Goal: Complete application form: Complete application form

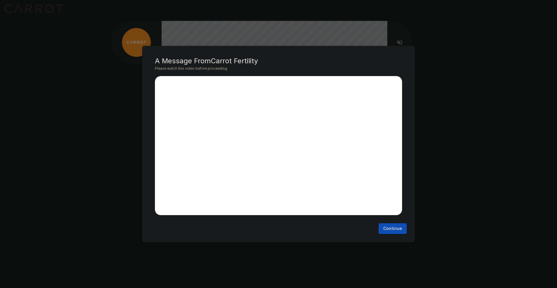
click at [394, 229] on button "Continue" at bounding box center [393, 228] width 28 height 11
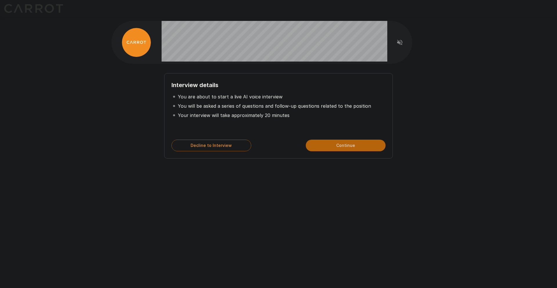
click at [354, 145] on button "Continue" at bounding box center [346, 146] width 80 height 12
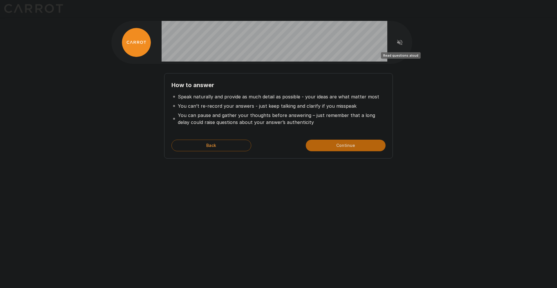
click at [402, 45] on icon "Read questions aloud" at bounding box center [400, 42] width 7 height 7
click at [354, 146] on button "Continue" at bounding box center [346, 146] width 80 height 12
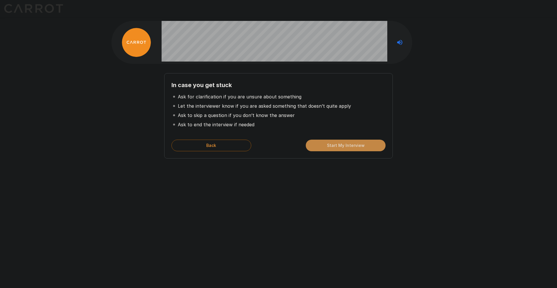
click at [348, 145] on button "Start My Interview" at bounding box center [346, 146] width 80 height 12
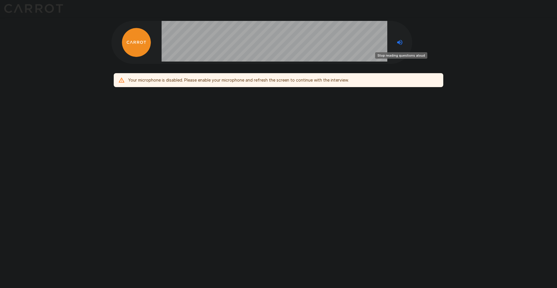
click at [400, 44] on icon "Stop reading questions aloud" at bounding box center [400, 42] width 7 height 7
click at [400, 44] on icon "Read questions aloud" at bounding box center [400, 42] width 7 height 7
click at [330, 81] on div "Your microphone is disabled. Please enable your microphone and refresh the scre…" at bounding box center [238, 80] width 221 height 10
click at [368, 118] on div "Your microphone is disabled. Please enable your microphone and refresh the scre…" at bounding box center [279, 68] width 348 height 136
click at [149, 78] on div "Your microphone is disabled. Please enable your microphone and refresh the scre…" at bounding box center [238, 80] width 221 height 10
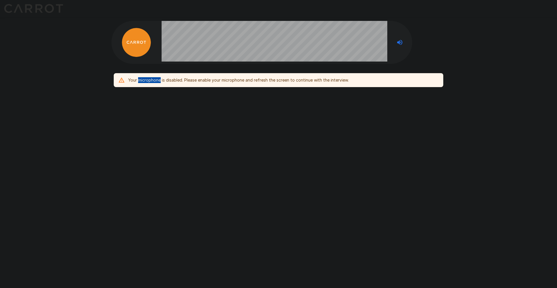
click at [149, 78] on div "Your microphone is disabled. Please enable your microphone and refresh the scre…" at bounding box center [238, 80] width 221 height 10
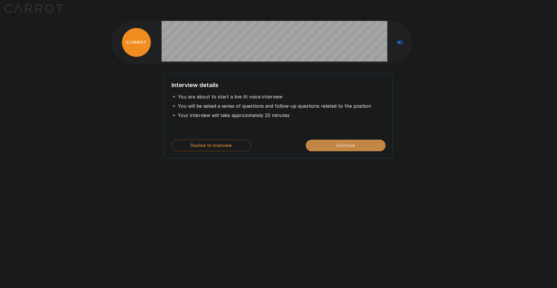
click at [358, 147] on button "Continue" at bounding box center [346, 146] width 80 height 12
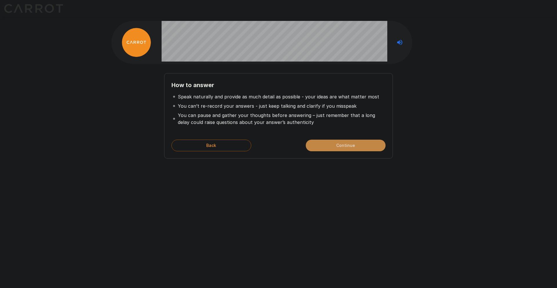
click at [344, 142] on button "Continue" at bounding box center [346, 146] width 80 height 12
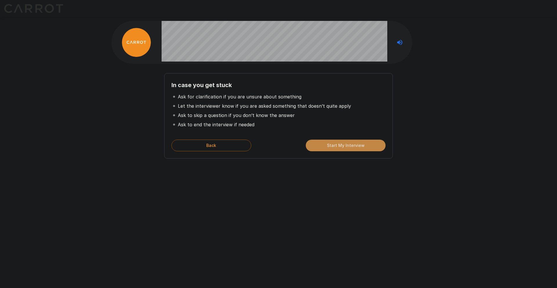
click at [345, 146] on button "Start My Interview" at bounding box center [346, 146] width 80 height 12
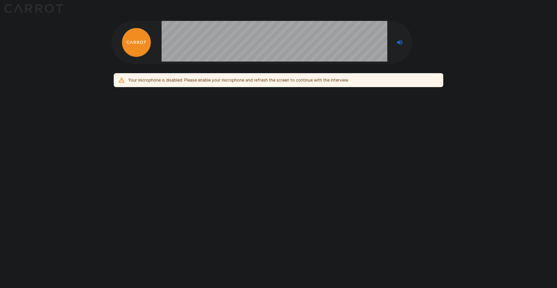
click at [241, 81] on div "Your microphone is disabled. Please enable your microphone and refresh the scre…" at bounding box center [238, 80] width 221 height 10
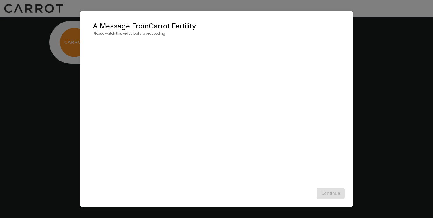
click at [334, 196] on div "Continue" at bounding box center [216, 193] width 261 height 15
click at [336, 193] on button "Continue" at bounding box center [331, 193] width 28 height 11
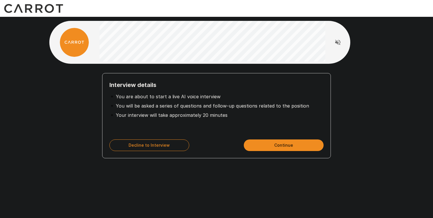
click at [293, 146] on button "Continue" at bounding box center [284, 146] width 80 height 12
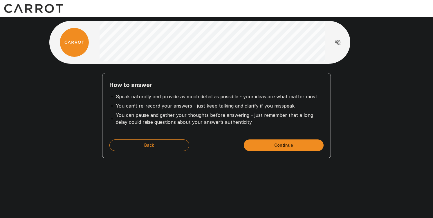
click at [293, 146] on button "Continue" at bounding box center [284, 146] width 80 height 12
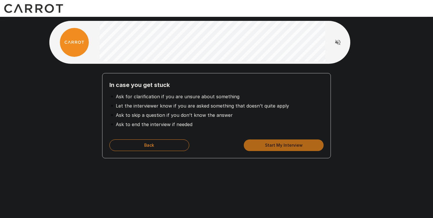
click at [293, 146] on button "Start My Interview" at bounding box center [284, 146] width 80 height 12
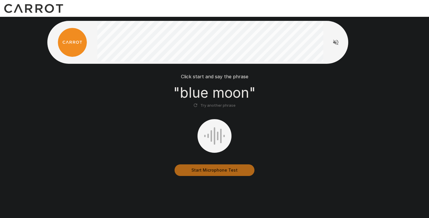
click at [218, 171] on button "Start Microphone Test" at bounding box center [214, 171] width 80 height 12
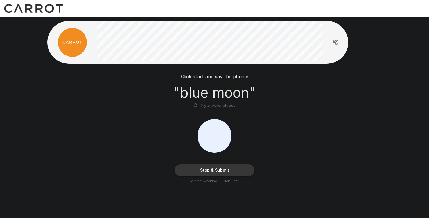
click at [220, 170] on button "Stop & Submit" at bounding box center [214, 171] width 80 height 12
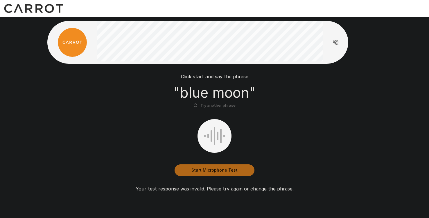
click at [222, 170] on button "Start Microphone Test" at bounding box center [214, 171] width 80 height 12
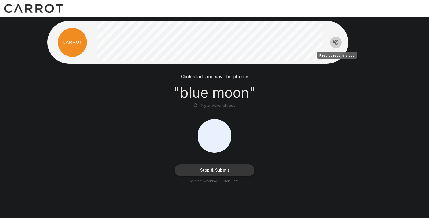
click at [334, 45] on icon "Read questions aloud" at bounding box center [335, 42] width 7 height 7
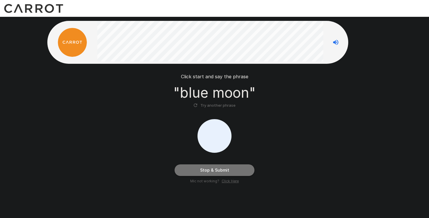
click at [227, 170] on button "Stop & Submit" at bounding box center [214, 171] width 80 height 12
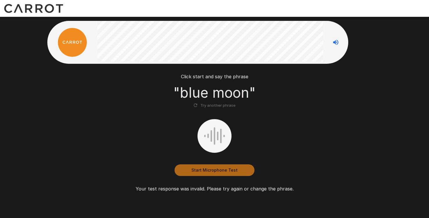
click at [219, 170] on button "Start Microphone Test" at bounding box center [214, 171] width 80 height 12
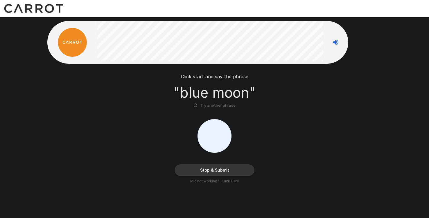
click at [222, 170] on button "Stop & Submit" at bounding box center [214, 171] width 80 height 12
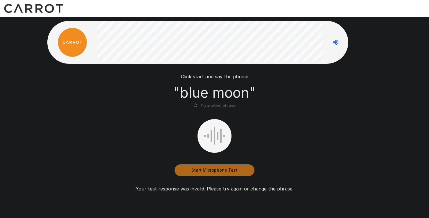
click at [217, 171] on button "Start Microphone Test" at bounding box center [214, 171] width 80 height 12
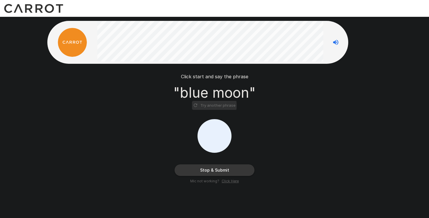
click at [206, 106] on button "Try another phrase" at bounding box center [214, 105] width 45 height 9
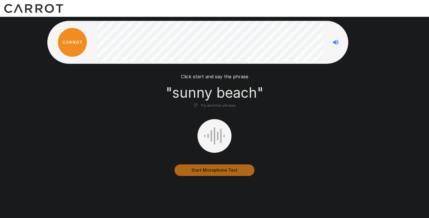
click at [219, 167] on button "Start Microphone Test" at bounding box center [214, 171] width 80 height 12
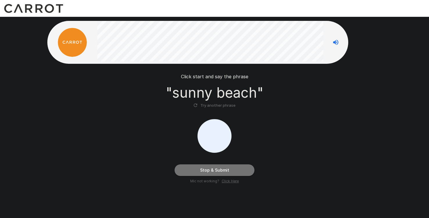
click at [219, 170] on button "Stop & Submit" at bounding box center [214, 171] width 80 height 12
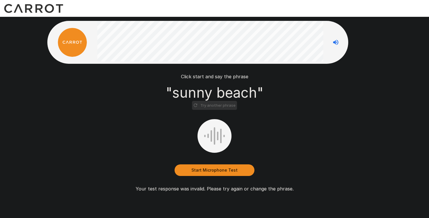
click at [218, 104] on button "Try another phrase" at bounding box center [214, 105] width 45 height 9
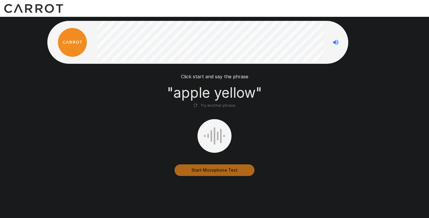
click at [213, 167] on button "Start Microphone Test" at bounding box center [214, 171] width 80 height 12
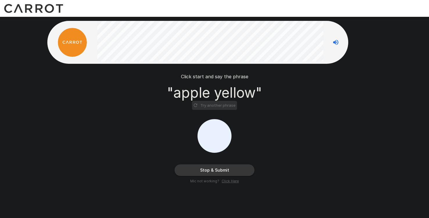
click at [215, 105] on button "Try another phrase" at bounding box center [214, 105] width 45 height 9
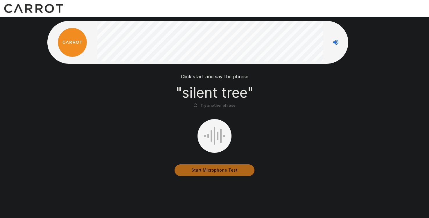
click at [203, 170] on button "Start Microphone Test" at bounding box center [214, 171] width 80 height 12
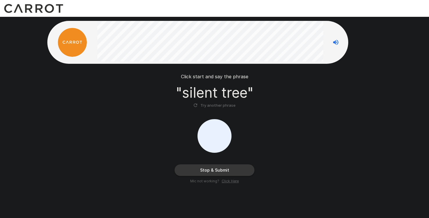
click at [233, 183] on u "Click Here" at bounding box center [230, 181] width 17 height 4
click at [337, 42] on icon "Stop reading questions aloud" at bounding box center [335, 42] width 7 height 7
click at [337, 42] on icon "Read questions aloud" at bounding box center [335, 42] width 7 height 7
click at [222, 105] on button "Try another phrase" at bounding box center [214, 105] width 45 height 9
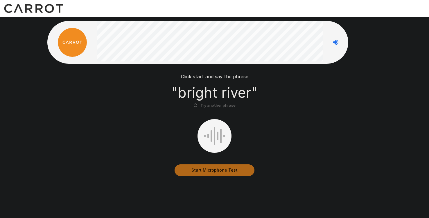
click at [215, 170] on button "Start Microphone Test" at bounding box center [214, 171] width 80 height 12
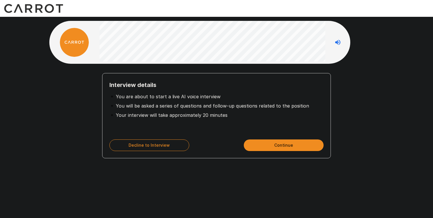
click at [277, 148] on button "Continue" at bounding box center [284, 146] width 80 height 12
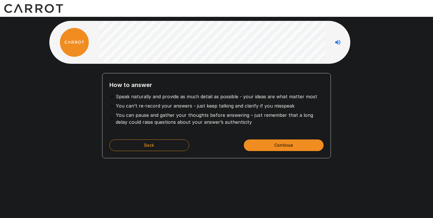
click at [277, 148] on button "Continue" at bounding box center [284, 146] width 80 height 12
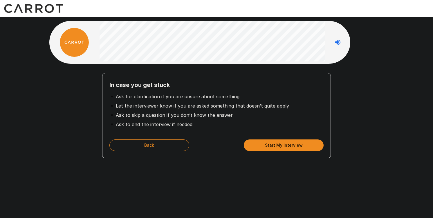
click at [288, 146] on button "Start My Interview" at bounding box center [284, 146] width 80 height 12
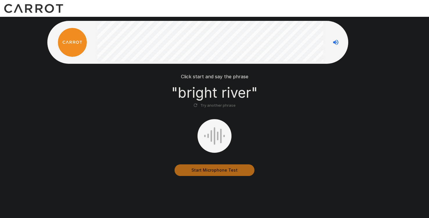
click at [222, 170] on button "Start Microphone Test" at bounding box center [214, 171] width 80 height 12
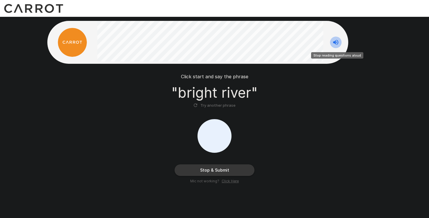
click at [335, 44] on icon "Stop reading questions aloud" at bounding box center [335, 42] width 5 height 5
click at [338, 43] on icon "Read questions aloud" at bounding box center [335, 42] width 5 height 5
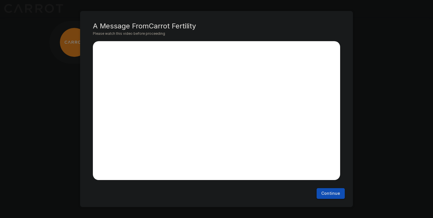
click at [334, 197] on button "Continue" at bounding box center [331, 193] width 28 height 11
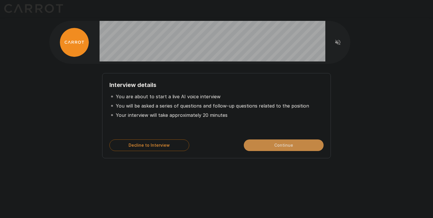
click at [286, 148] on button "Continue" at bounding box center [284, 146] width 80 height 12
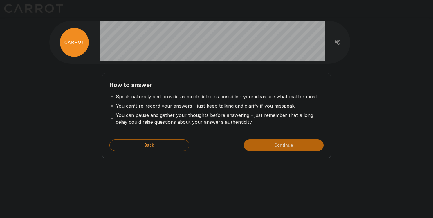
click at [286, 148] on button "Continue" at bounding box center [284, 146] width 80 height 12
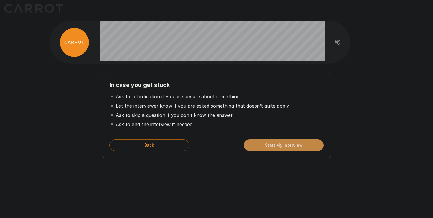
click at [286, 148] on button "Start My Interview" at bounding box center [284, 146] width 80 height 12
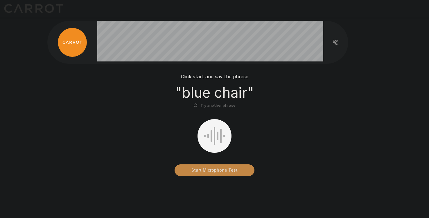
click at [204, 170] on button "Start Microphone Test" at bounding box center [214, 171] width 80 height 12
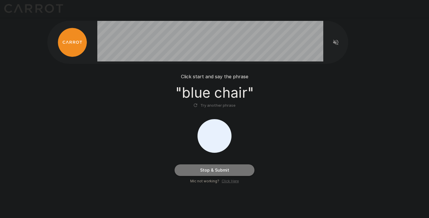
click at [233, 168] on button "Stop & Submit" at bounding box center [214, 171] width 80 height 12
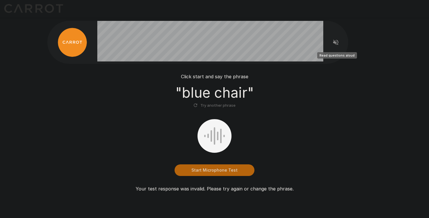
click at [334, 40] on icon "Read questions aloud" at bounding box center [335, 42] width 7 height 7
click at [213, 107] on button "Try another phrase" at bounding box center [214, 105] width 45 height 9
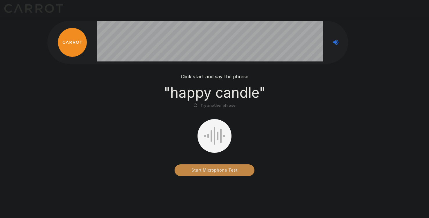
click at [210, 169] on button "Start Microphone Test" at bounding box center [214, 171] width 80 height 12
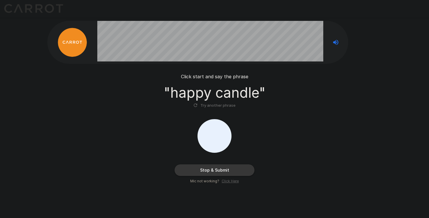
click at [210, 169] on button "Stop & Submit" at bounding box center [214, 171] width 80 height 12
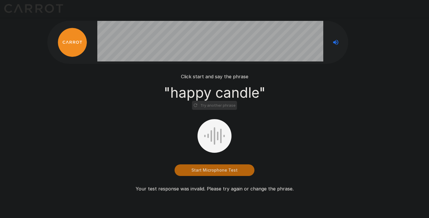
click at [215, 102] on button "Try another phrase" at bounding box center [214, 105] width 45 height 9
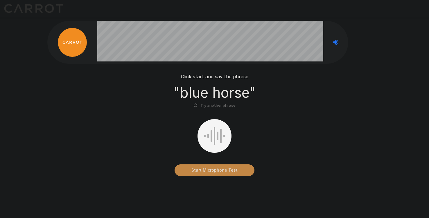
click at [214, 170] on button "Start Microphone Test" at bounding box center [214, 171] width 80 height 12
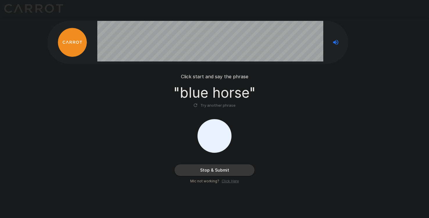
click at [230, 168] on button "Stop & Submit" at bounding box center [214, 171] width 80 height 12
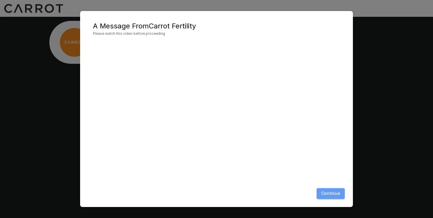
click at [332, 195] on button "Continue" at bounding box center [331, 193] width 28 height 11
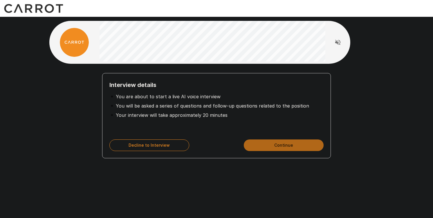
click at [291, 143] on button "Continue" at bounding box center [284, 146] width 80 height 12
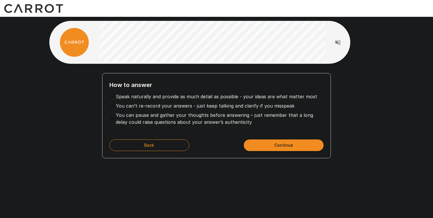
click at [291, 145] on button "Continue" at bounding box center [284, 146] width 80 height 12
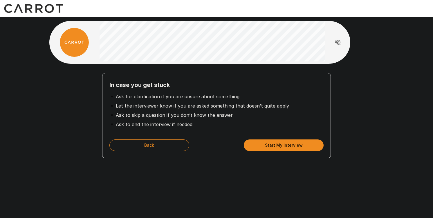
click at [291, 145] on button "Start My Interview" at bounding box center [284, 146] width 80 height 12
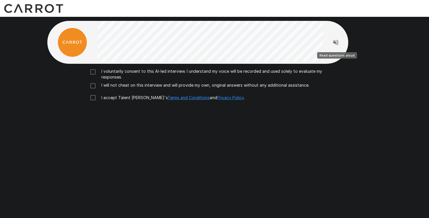
click at [338, 40] on icon "Read questions aloud" at bounding box center [335, 42] width 7 height 7
click at [92, 81] on div "I voluntarily consent to this AI-led interview. I understand my voice will be r…" at bounding box center [215, 86] width 330 height 35
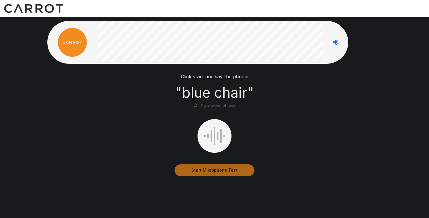
click at [215, 170] on button "Start Microphone Test" at bounding box center [214, 171] width 80 height 12
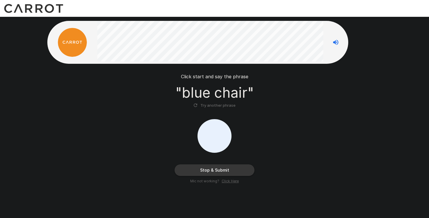
click at [215, 170] on button "Stop & Submit" at bounding box center [214, 171] width 80 height 12
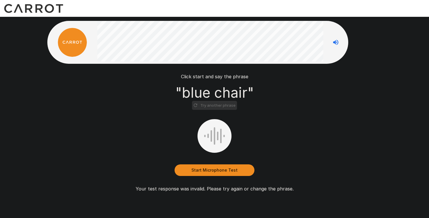
click at [220, 106] on button "Try another phrase" at bounding box center [214, 105] width 45 height 9
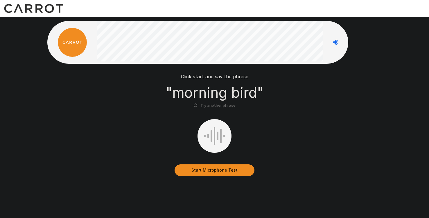
click at [203, 169] on button "Start Microphone Test" at bounding box center [214, 171] width 80 height 12
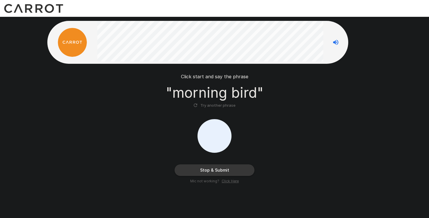
click at [203, 169] on button "Stop & Submit" at bounding box center [214, 171] width 80 height 12
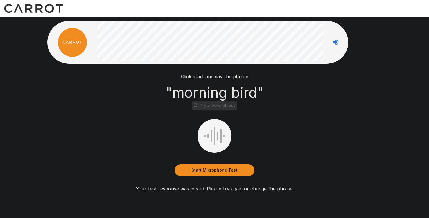
click at [223, 105] on button "Try another phrase" at bounding box center [214, 105] width 45 height 9
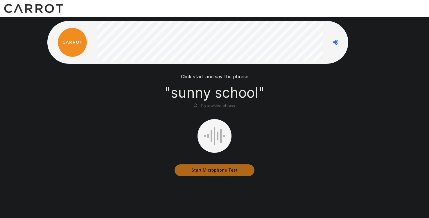
click at [218, 169] on button "Start Microphone Test" at bounding box center [214, 171] width 80 height 12
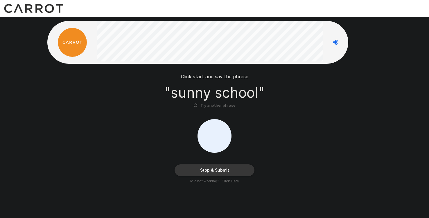
click at [218, 169] on button "Stop & Submit" at bounding box center [214, 171] width 80 height 12
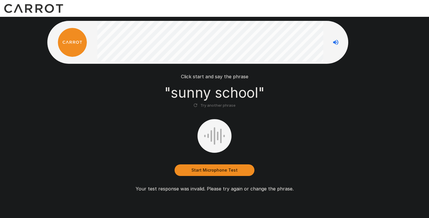
click at [218, 169] on button "Start Microphone Test" at bounding box center [214, 171] width 80 height 12
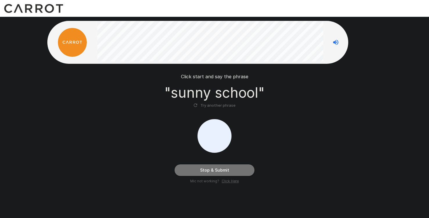
click at [218, 169] on button "Stop & Submit" at bounding box center [214, 171] width 80 height 12
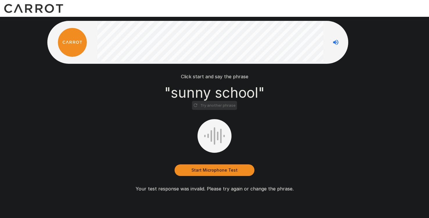
click at [216, 106] on button "Try another phrase" at bounding box center [214, 105] width 45 height 9
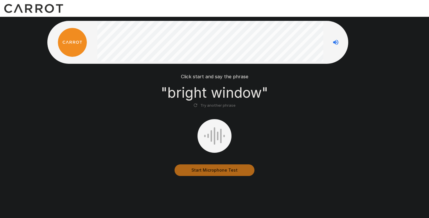
click at [222, 169] on button "Start Microphone Test" at bounding box center [214, 171] width 80 height 12
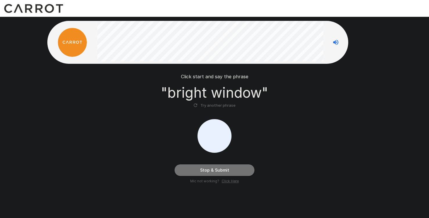
click at [222, 169] on button "Stop & Submit" at bounding box center [214, 171] width 80 height 12
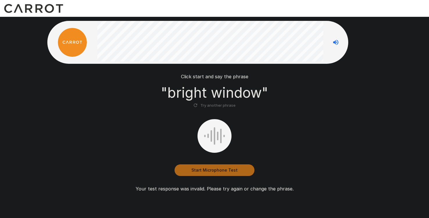
click at [208, 169] on button "Start Microphone Test" at bounding box center [214, 171] width 80 height 12
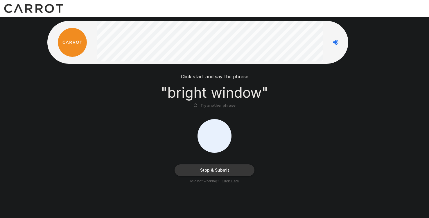
click at [228, 169] on button "Stop & Submit" at bounding box center [214, 171] width 80 height 12
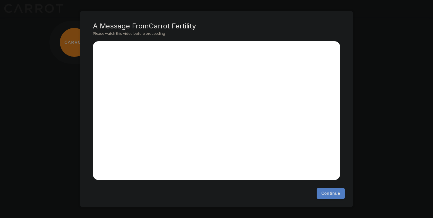
click at [334, 197] on button "Continue" at bounding box center [331, 193] width 28 height 11
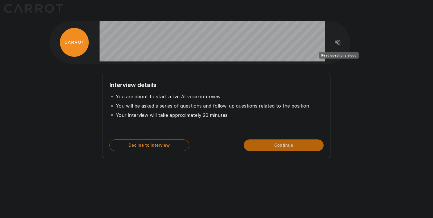
click at [338, 41] on icon "Read questions aloud" at bounding box center [337, 42] width 7 height 7
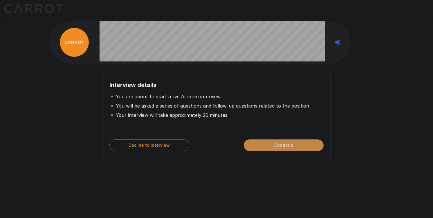
click at [294, 147] on button "Continue" at bounding box center [284, 146] width 80 height 12
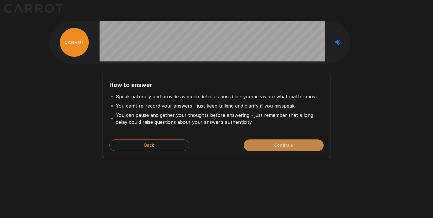
click at [291, 147] on button "Continue" at bounding box center [284, 146] width 80 height 12
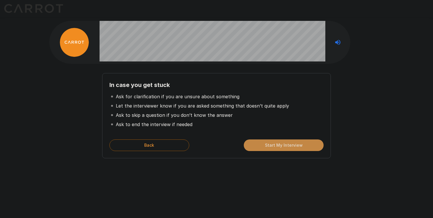
click at [291, 145] on button "Start My Interview" at bounding box center [284, 146] width 80 height 12
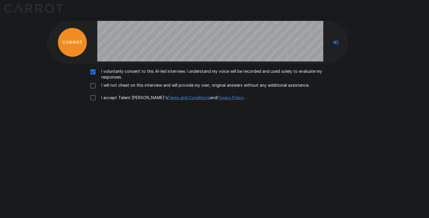
click at [93, 82] on div "I voluntarily consent to this AI-led interview. I understand my voice will be r…" at bounding box center [215, 86] width 330 height 35
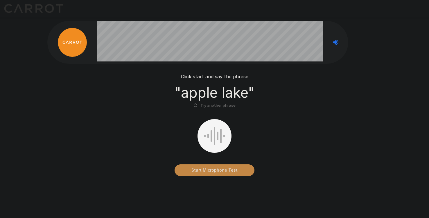
click at [217, 170] on button "Start Microphone Test" at bounding box center [214, 171] width 80 height 12
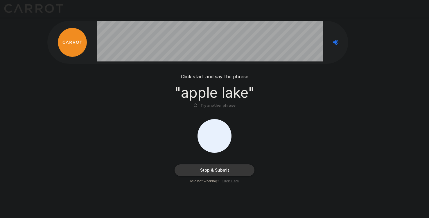
click at [217, 170] on button "Stop & Submit" at bounding box center [214, 171] width 80 height 12
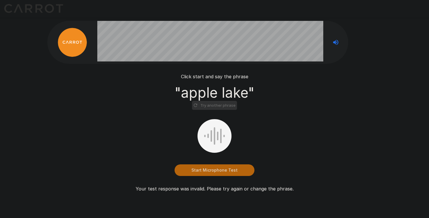
click at [219, 105] on button "Try another phrase" at bounding box center [214, 105] width 45 height 9
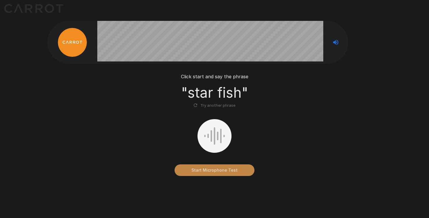
click at [222, 167] on button "Start Microphone Test" at bounding box center [214, 171] width 80 height 12
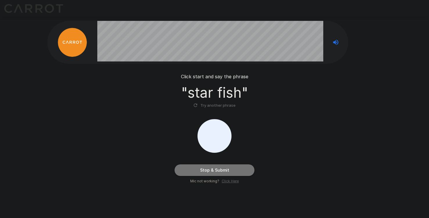
click at [222, 167] on button "Stop & Submit" at bounding box center [214, 171] width 80 height 12
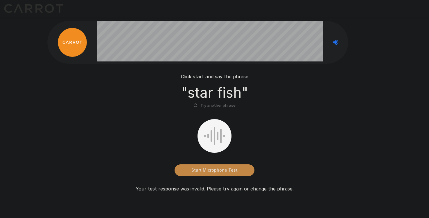
click at [216, 169] on button "Start Microphone Test" at bounding box center [214, 171] width 80 height 12
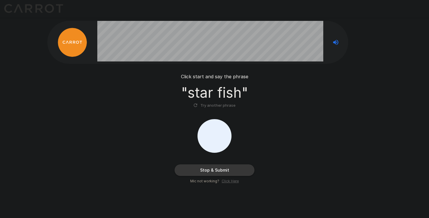
click at [216, 169] on button "Stop & Submit" at bounding box center [214, 171] width 80 height 12
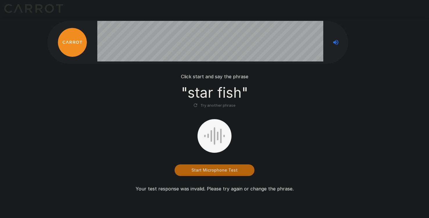
click at [217, 105] on button "Try another phrase" at bounding box center [214, 105] width 45 height 9
click at [223, 168] on button "Start Microphone Test" at bounding box center [214, 171] width 80 height 12
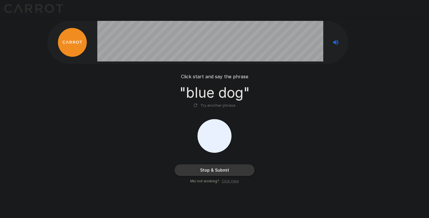
click at [223, 168] on button "Stop & Submit" at bounding box center [214, 171] width 80 height 12
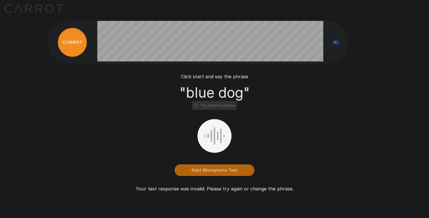
click at [224, 103] on button "Try another phrase" at bounding box center [214, 105] width 45 height 9
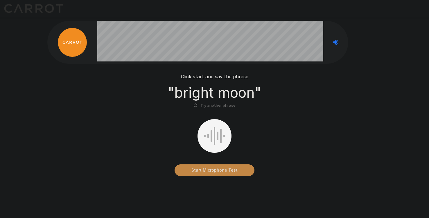
click at [226, 170] on button "Start Microphone Test" at bounding box center [214, 171] width 80 height 12
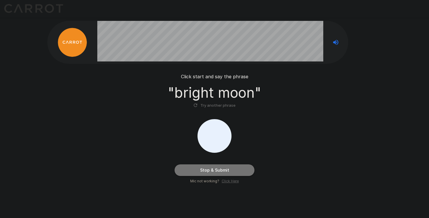
click at [226, 170] on button "Stop & Submit" at bounding box center [214, 171] width 80 height 12
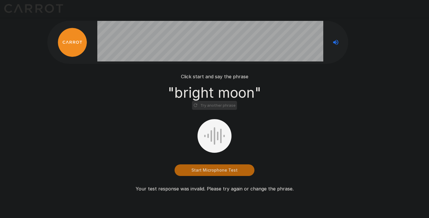
click at [215, 106] on button "Try another phrase" at bounding box center [214, 105] width 45 height 9
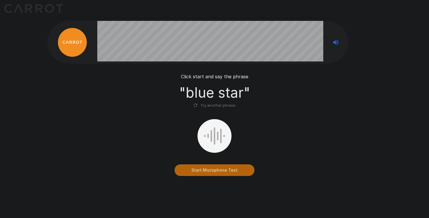
click at [218, 168] on button "Start Microphone Test" at bounding box center [214, 171] width 80 height 12
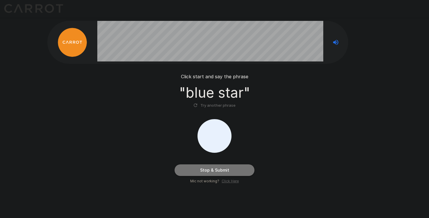
click at [218, 168] on button "Stop & Submit" at bounding box center [214, 171] width 80 height 12
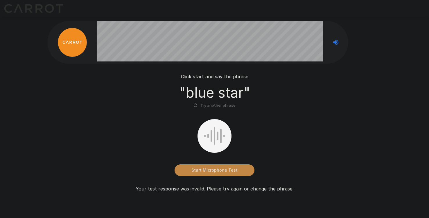
click at [218, 168] on button "Start Microphone Test" at bounding box center [214, 171] width 80 height 12
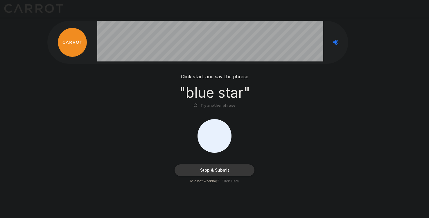
click at [229, 182] on u "Click Here" at bounding box center [230, 181] width 17 height 4
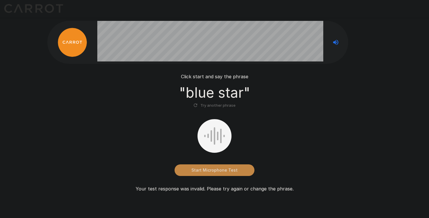
click at [213, 170] on button "Start Microphone Test" at bounding box center [214, 171] width 80 height 12
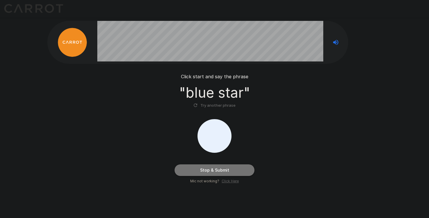
click at [213, 170] on button "Stop & Submit" at bounding box center [214, 171] width 80 height 12
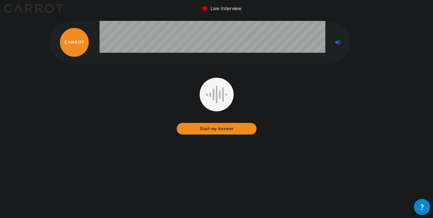
click at [217, 128] on button "Start my Answer" at bounding box center [217, 129] width 80 height 12
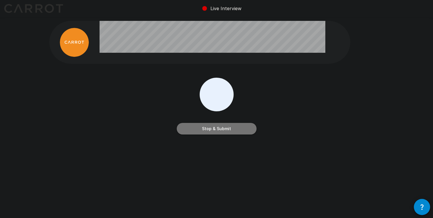
click at [217, 128] on button "Stop & Submit" at bounding box center [217, 129] width 80 height 12
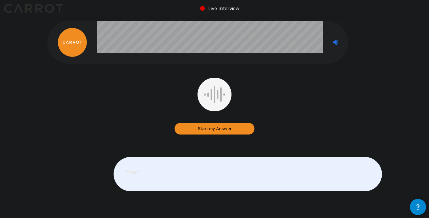
click at [420, 208] on icon "button" at bounding box center [417, 207] width 7 height 7
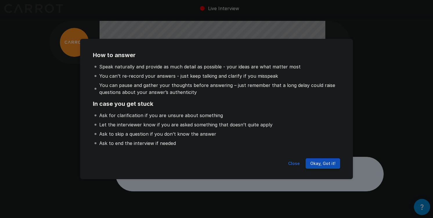
click at [327, 165] on button "Okay, Got it!" at bounding box center [323, 164] width 35 height 11
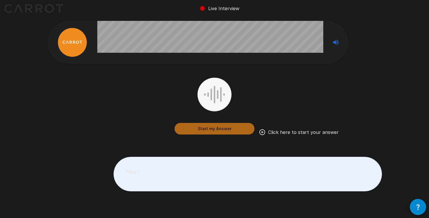
click at [227, 129] on button "Start my Answer" at bounding box center [214, 129] width 80 height 12
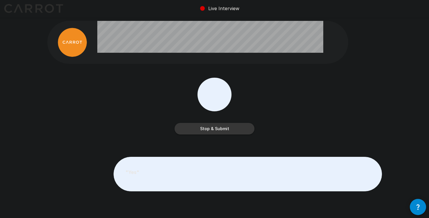
click at [227, 129] on button "Stop & Submit" at bounding box center [214, 129] width 80 height 12
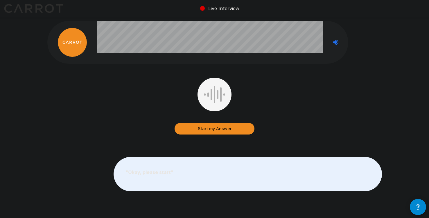
click at [227, 129] on button "Start my Answer" at bounding box center [214, 129] width 80 height 12
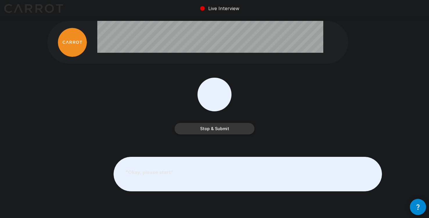
click at [227, 129] on button "Stop & Submit" at bounding box center [214, 129] width 80 height 12
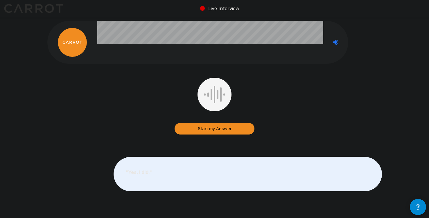
click at [419, 204] on icon "button" at bounding box center [417, 207] width 7 height 7
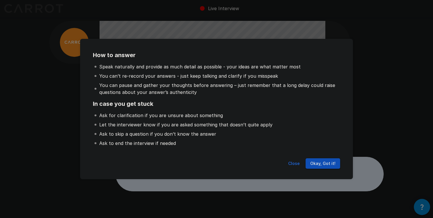
click at [330, 163] on button "Okay, Got it!" at bounding box center [323, 164] width 35 height 11
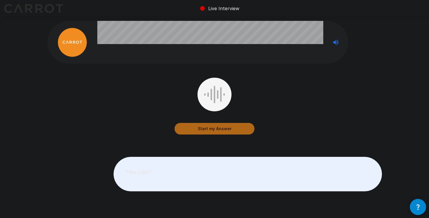
click at [230, 127] on button "Start my Answer" at bounding box center [214, 129] width 80 height 12
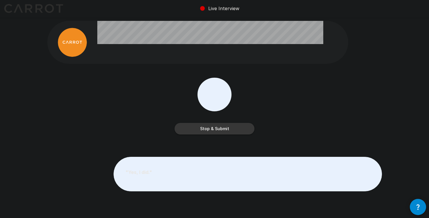
click at [230, 127] on button "Stop & Submit" at bounding box center [214, 129] width 80 height 12
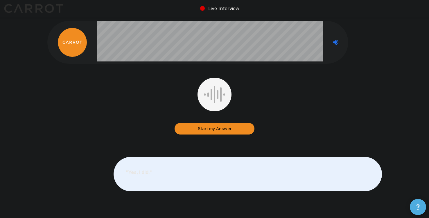
click at [412, 201] on button "button" at bounding box center [418, 207] width 16 height 16
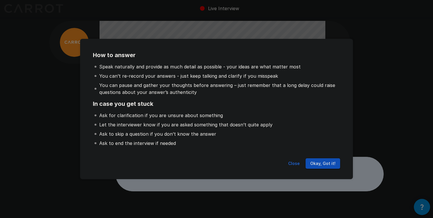
click at [295, 164] on button "Close" at bounding box center [294, 164] width 19 height 11
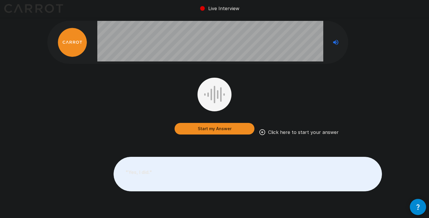
click at [213, 128] on button "Start my Answer" at bounding box center [214, 129] width 80 height 12
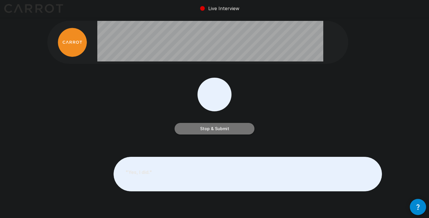
click at [213, 128] on button "Stop & Submit" at bounding box center [214, 129] width 80 height 12
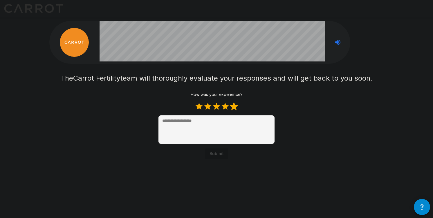
click at [234, 107] on label "5 Stars" at bounding box center [234, 106] width 9 height 9
click at [217, 107] on label "3 Stars" at bounding box center [216, 106] width 9 height 9
type textarea "*"
click at [218, 153] on button "Submit" at bounding box center [217, 154] width 24 height 11
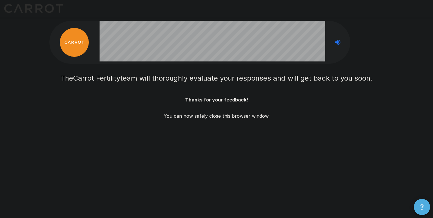
click at [422, 207] on icon "button" at bounding box center [422, 207] width 7 height 7
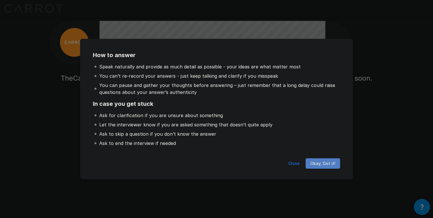
click at [328, 163] on button "Okay, Got it!" at bounding box center [323, 164] width 35 height 11
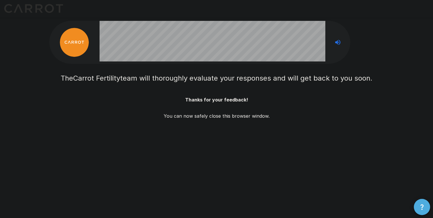
click at [423, 204] on icon "button" at bounding box center [422, 207] width 7 height 7
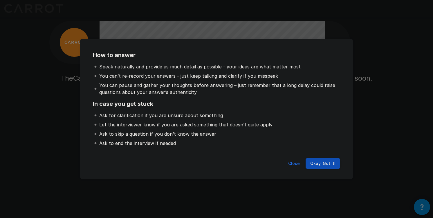
click at [294, 164] on button "Close" at bounding box center [294, 164] width 19 height 11
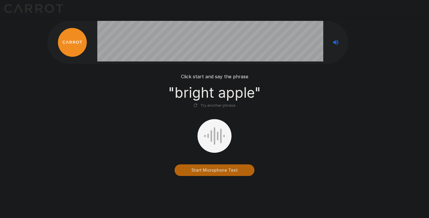
click at [217, 171] on button "Start Microphone Test" at bounding box center [214, 171] width 80 height 12
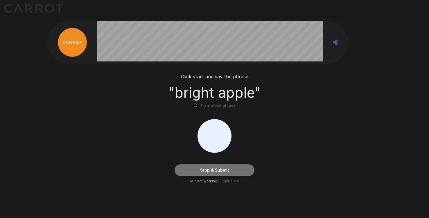
click at [217, 171] on button "Stop & Submit" at bounding box center [214, 171] width 80 height 12
